Goal: Information Seeking & Learning: Learn about a topic

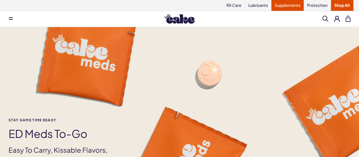
click at [284, 7] on link "Supplements" at bounding box center [288, 5] width 32 height 11
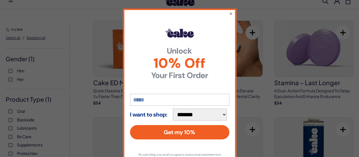
scroll to position [23, 0]
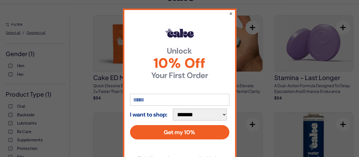
click at [229, 14] on button "×" at bounding box center [231, 13] width 4 height 7
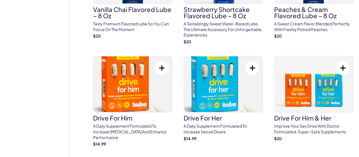
scroll to position [398, 0]
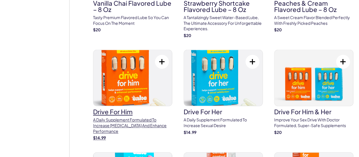
click at [117, 117] on p "A daily supplement formulated to increase [MEDICAL_DATA] and enhance performance" at bounding box center [132, 125] width 79 height 17
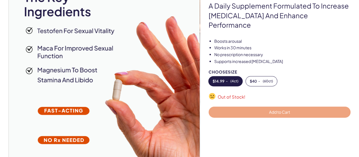
scroll to position [76, 0]
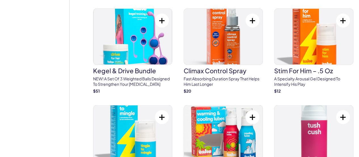
scroll to position [549, 0]
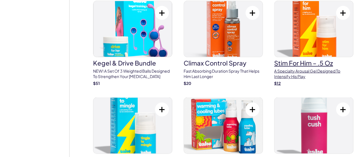
click at [274, 71] on p "A specialty arousal gel designed to intensify his play" at bounding box center [313, 73] width 79 height 11
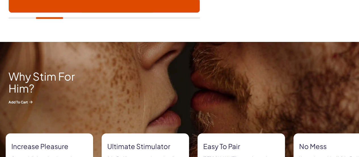
scroll to position [231, 0]
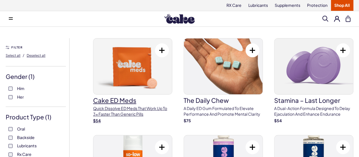
click at [114, 116] on p "Quick dissolve ED Meds that work up to 3x faster than generic pills" at bounding box center [132, 110] width 79 height 11
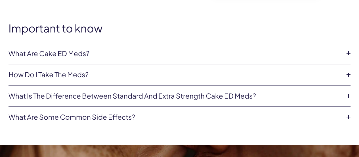
scroll to position [326, 0]
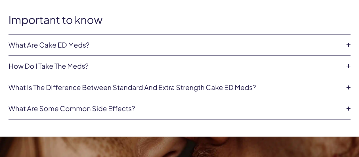
click at [350, 88] on icon at bounding box center [349, 87] width 9 height 9
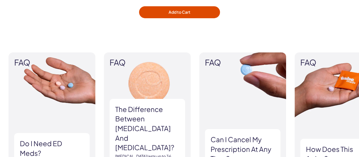
scroll to position [946, 0]
